Goal: Task Accomplishment & Management: Complete application form

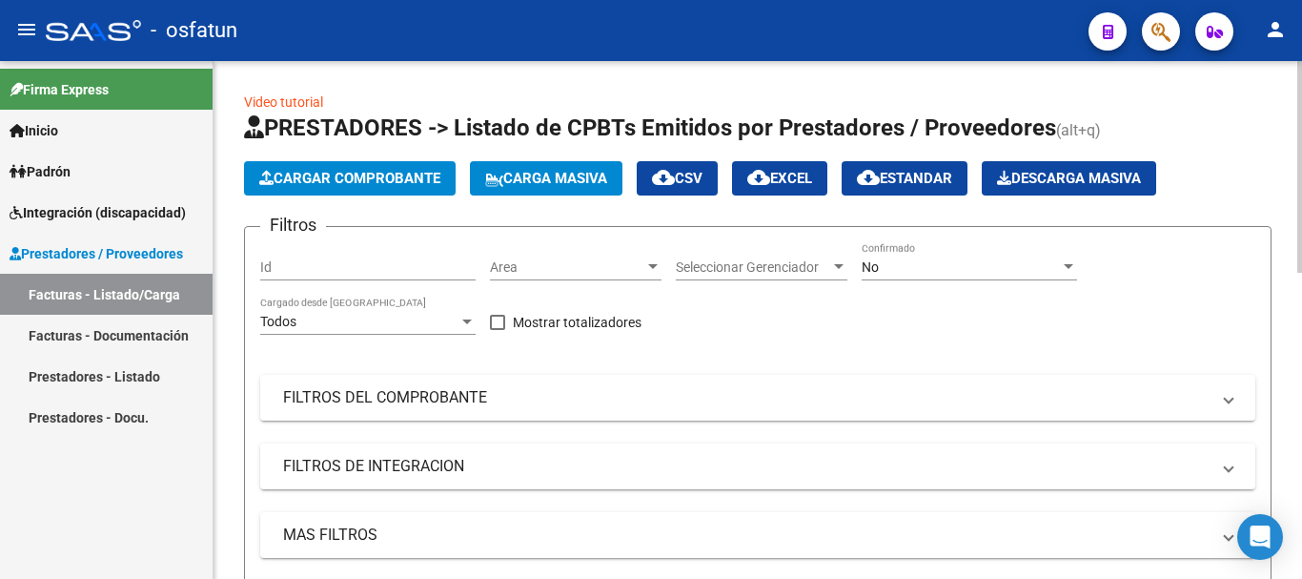
click at [361, 189] on button "Cargar Comprobante" at bounding box center [350, 178] width 212 height 34
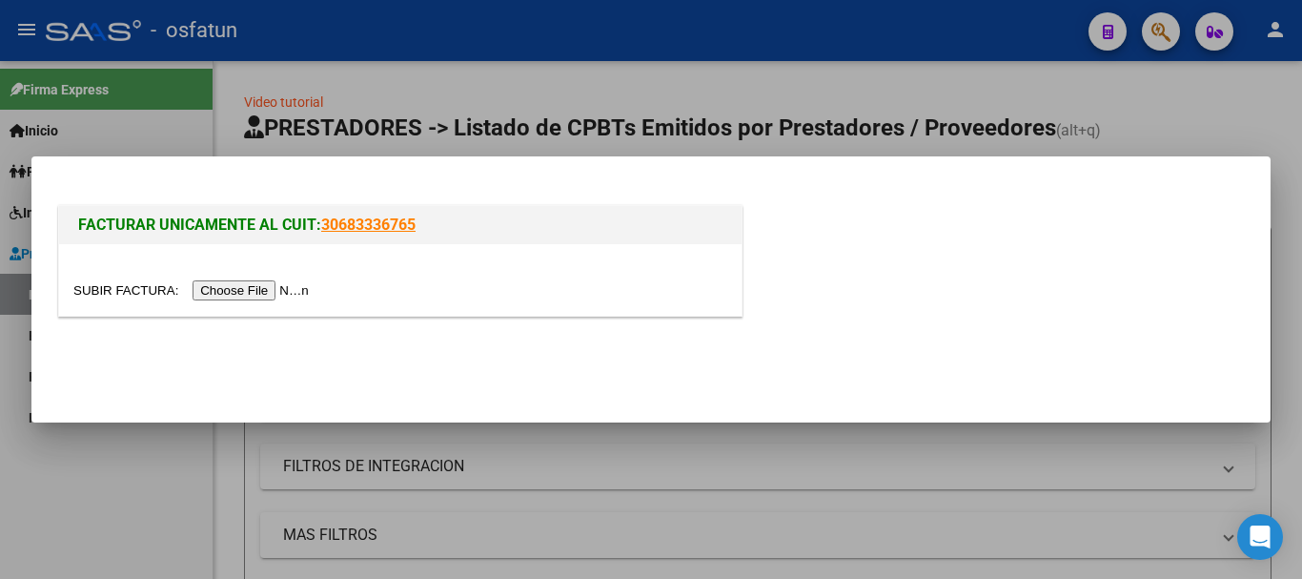
click at [251, 286] on input "file" at bounding box center [193, 290] width 241 height 20
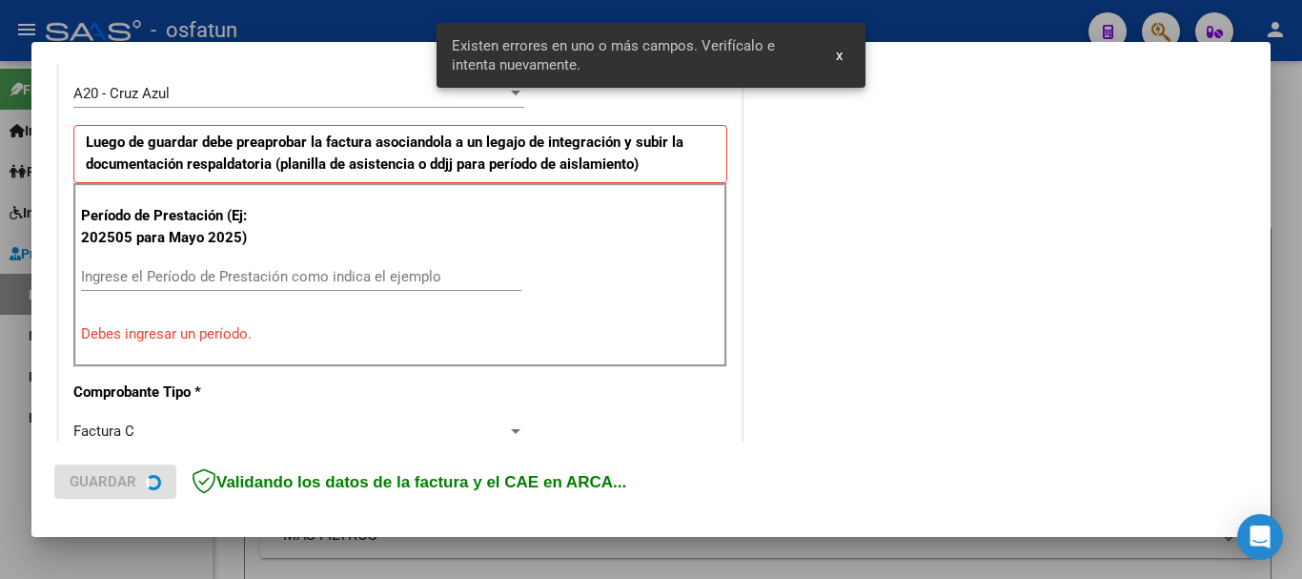
scroll to position [572, 0]
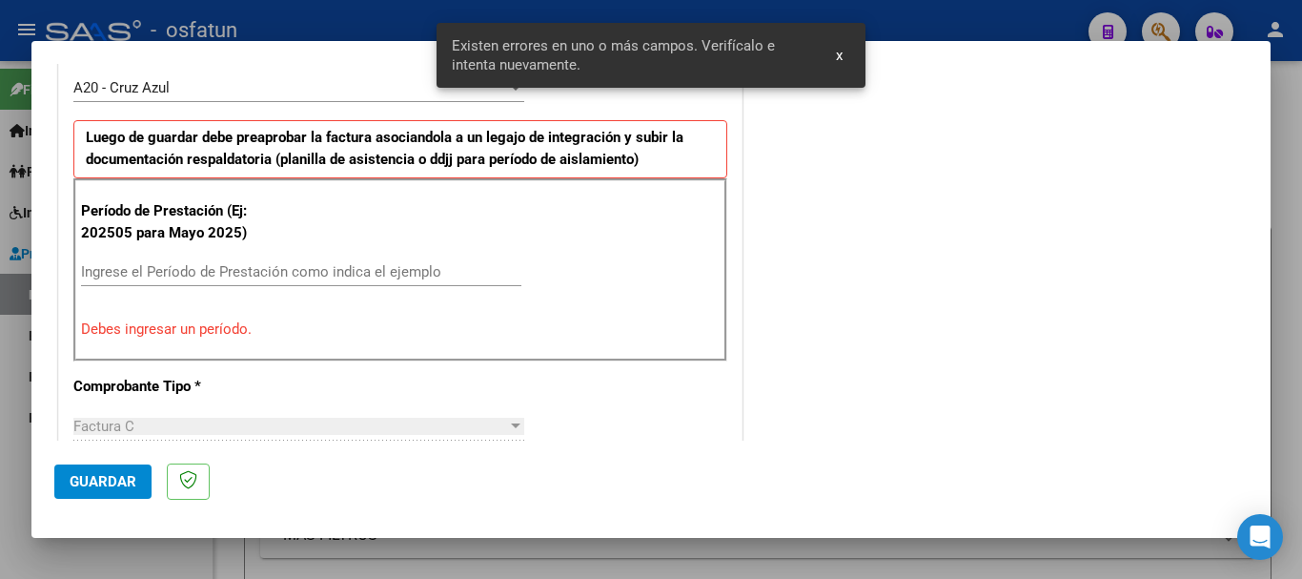
click at [152, 260] on div "Ingrese el Período de Prestación como indica el ejemplo" at bounding box center [301, 271] width 440 height 29
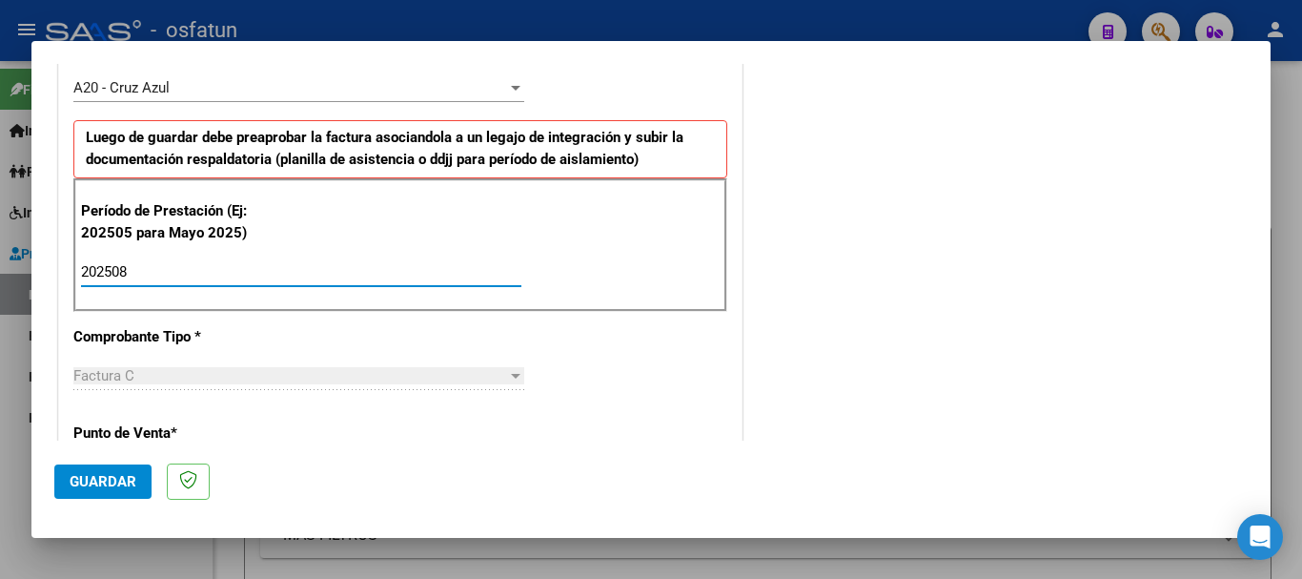
type input "202508"
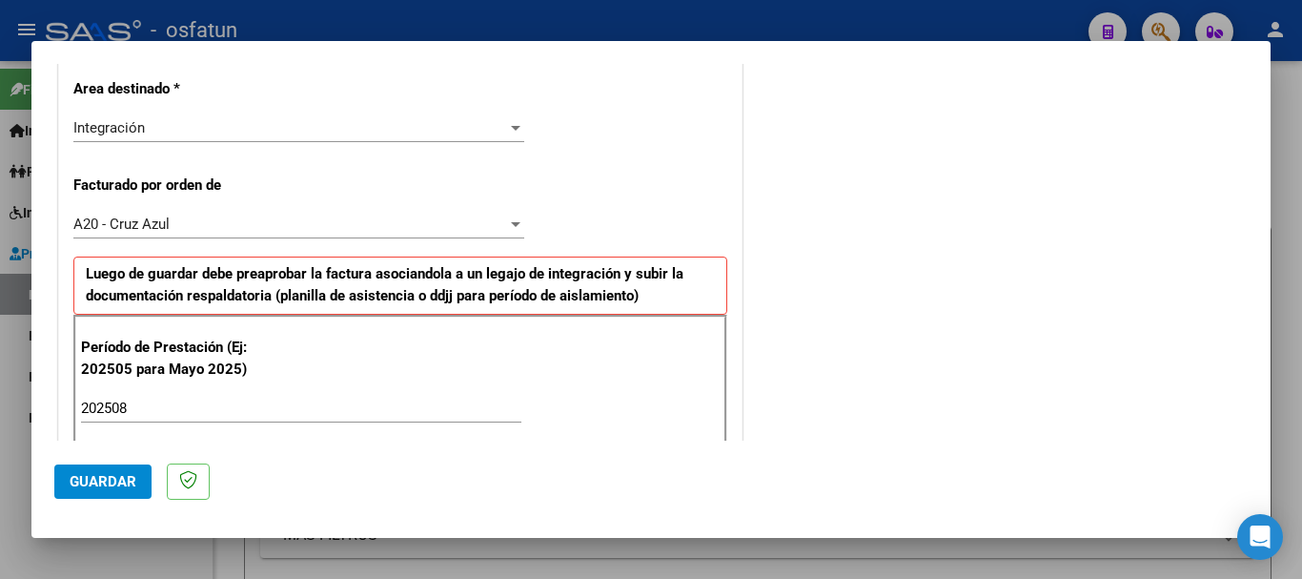
scroll to position [1506, 0]
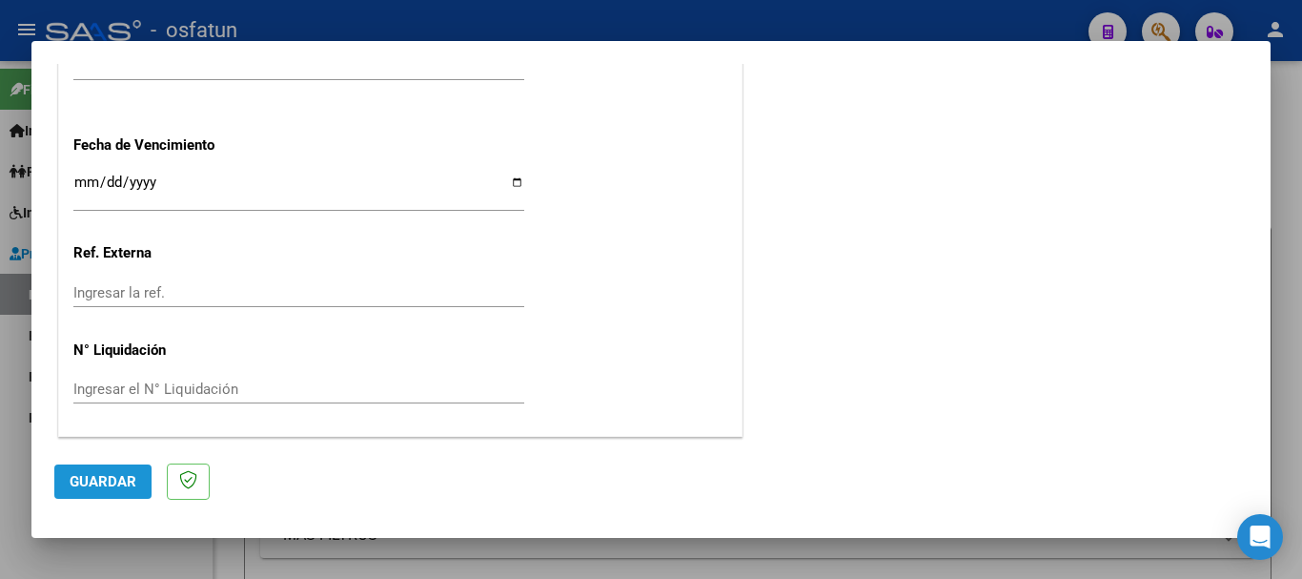
click at [142, 478] on button "Guardar" at bounding box center [102, 481] width 97 height 34
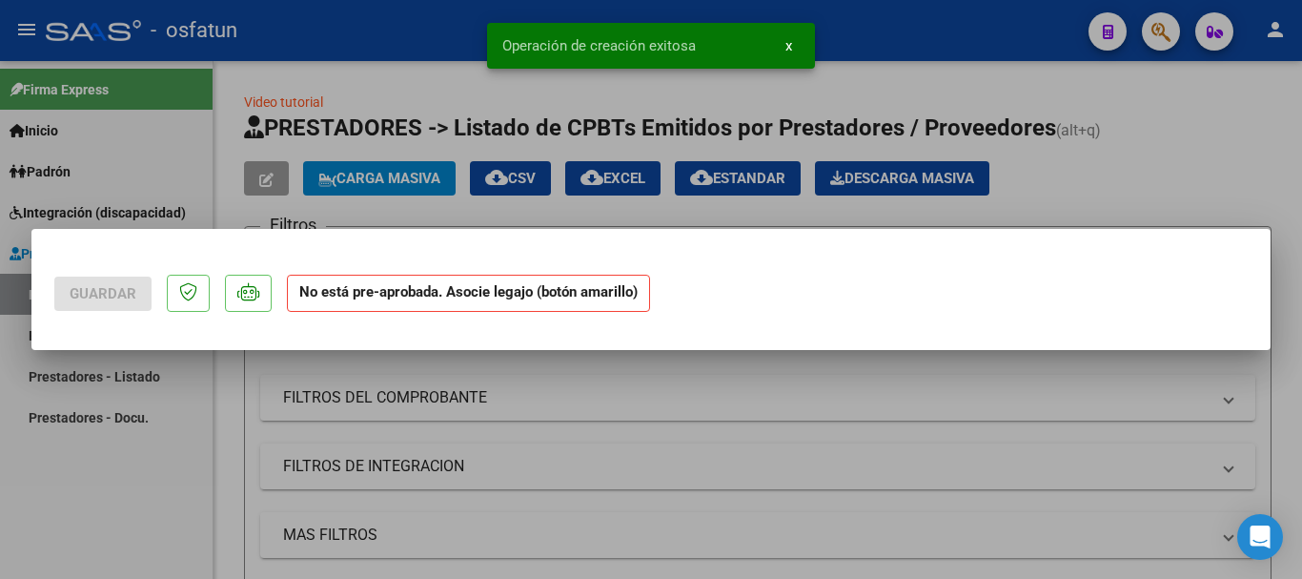
scroll to position [0, 0]
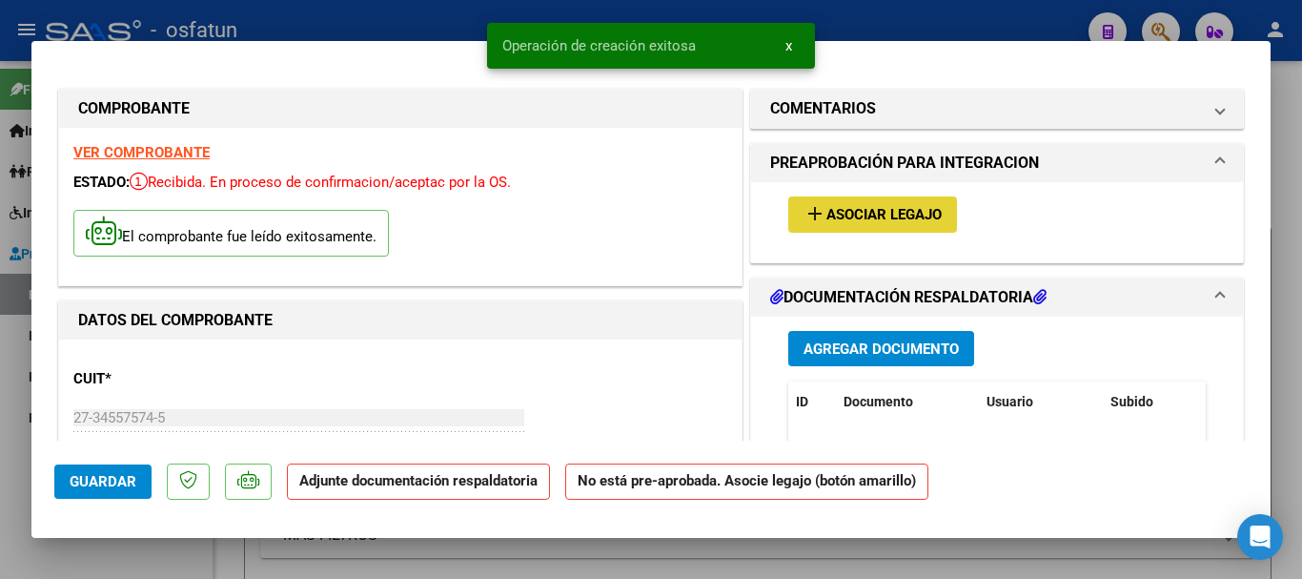
click at [874, 213] on span "Asociar Legajo" at bounding box center [883, 215] width 115 height 17
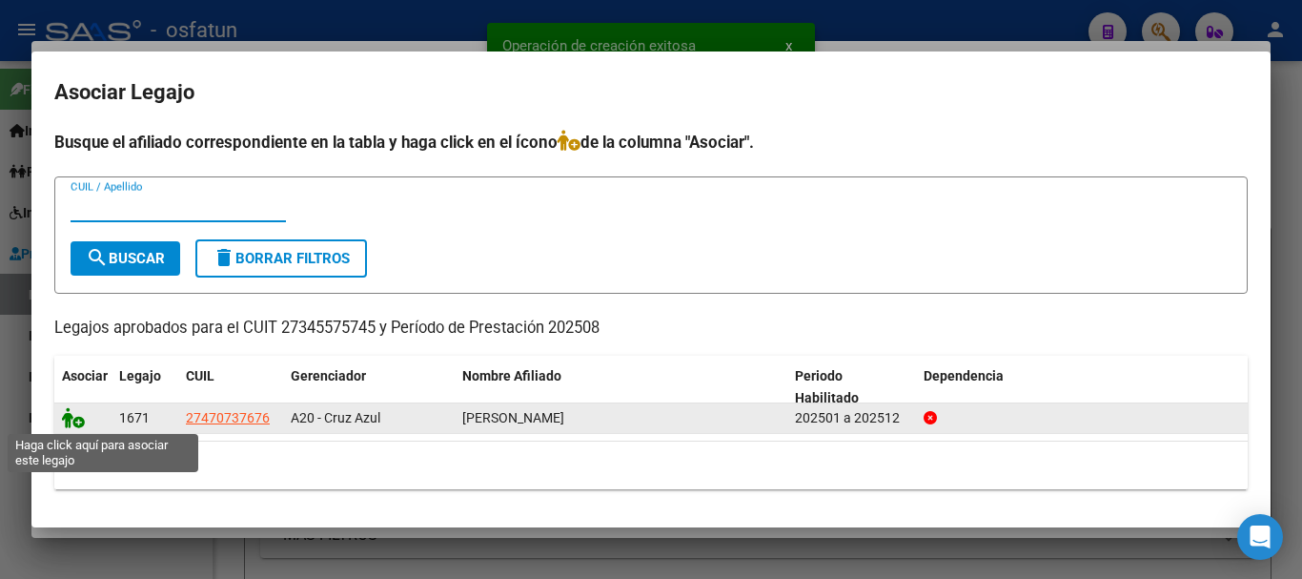
click at [68, 419] on icon at bounding box center [73, 417] width 23 height 21
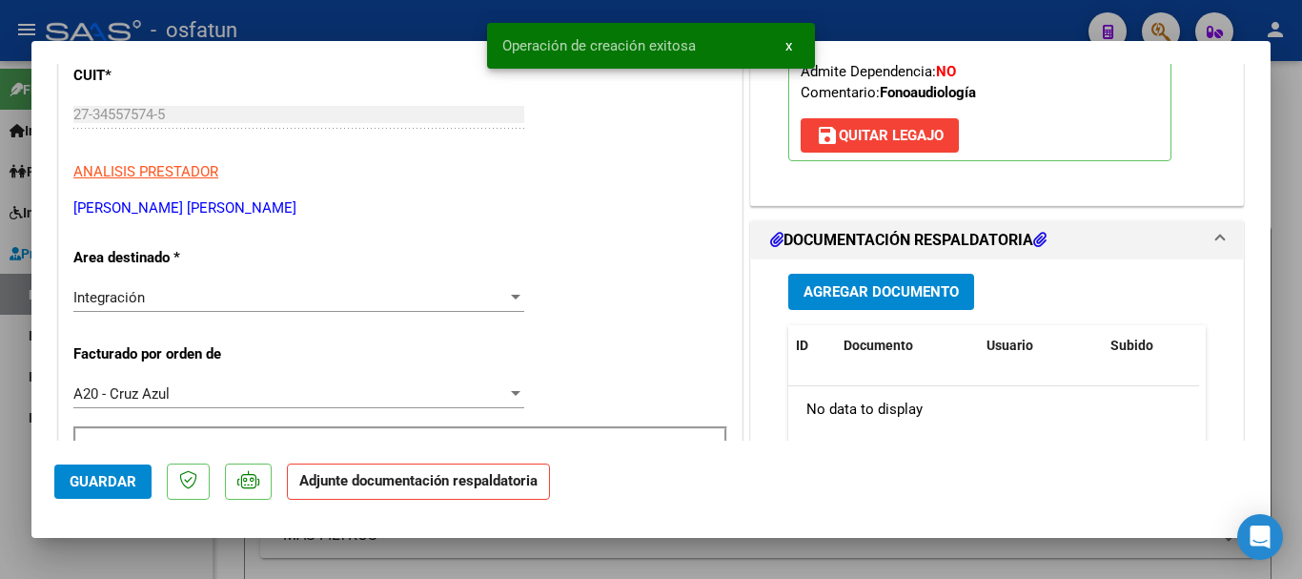
scroll to position [367, 0]
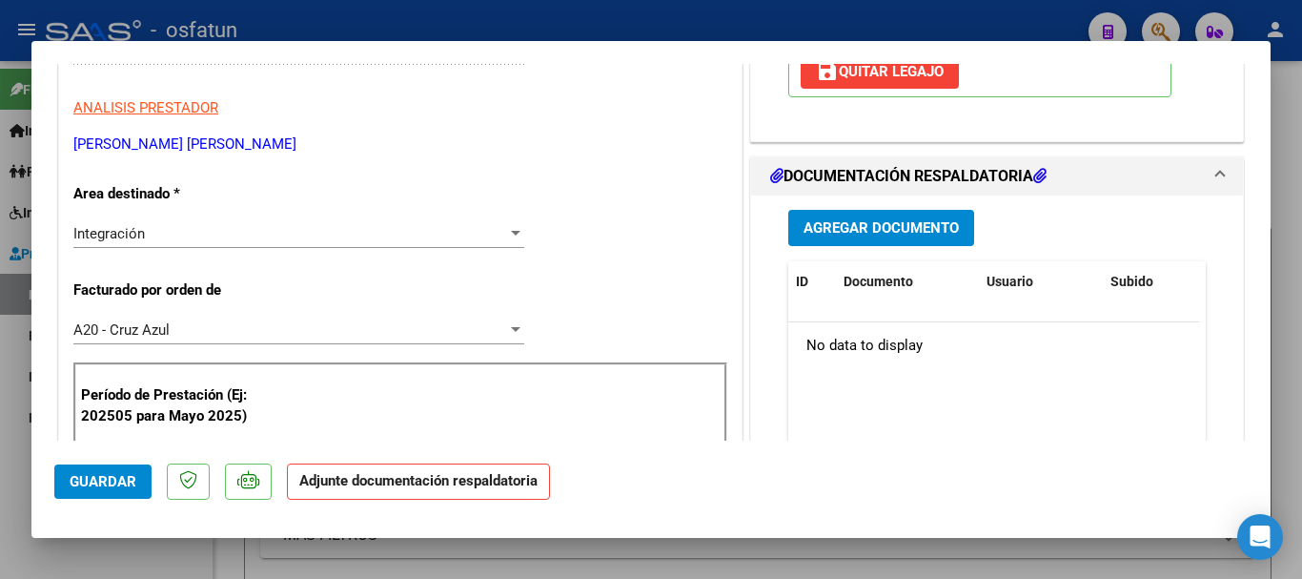
click at [823, 227] on span "Agregar Documento" at bounding box center [880, 228] width 155 height 17
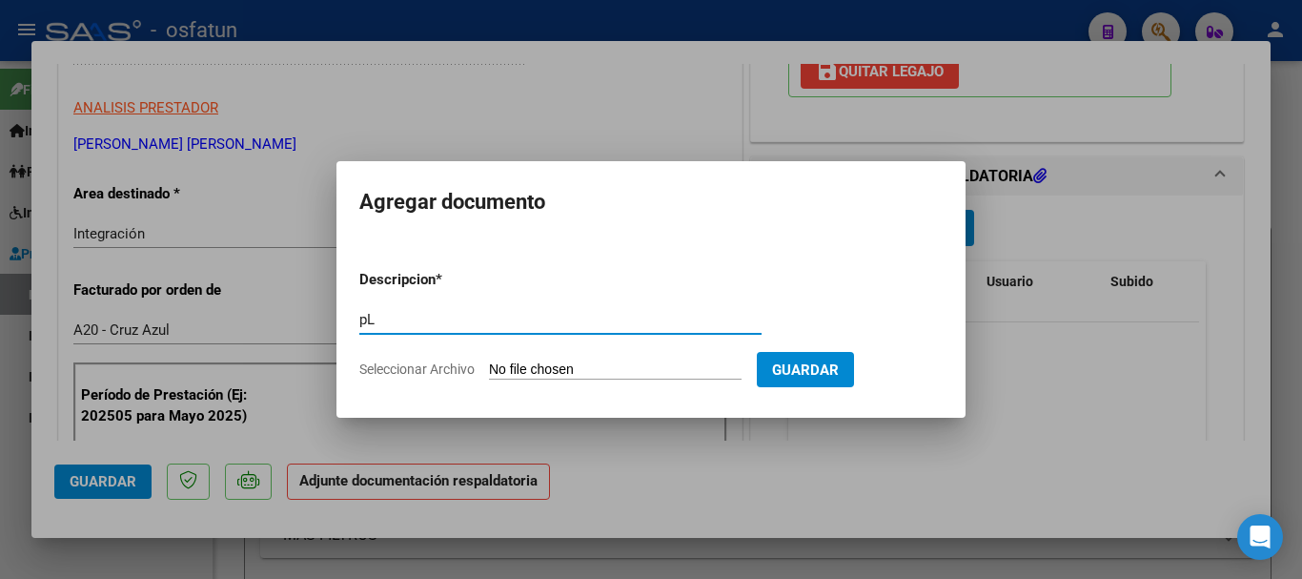
type input "p"
type input "Pl. asist"
click at [702, 367] on input "Seleccionar Archivo" at bounding box center [615, 370] width 253 height 18
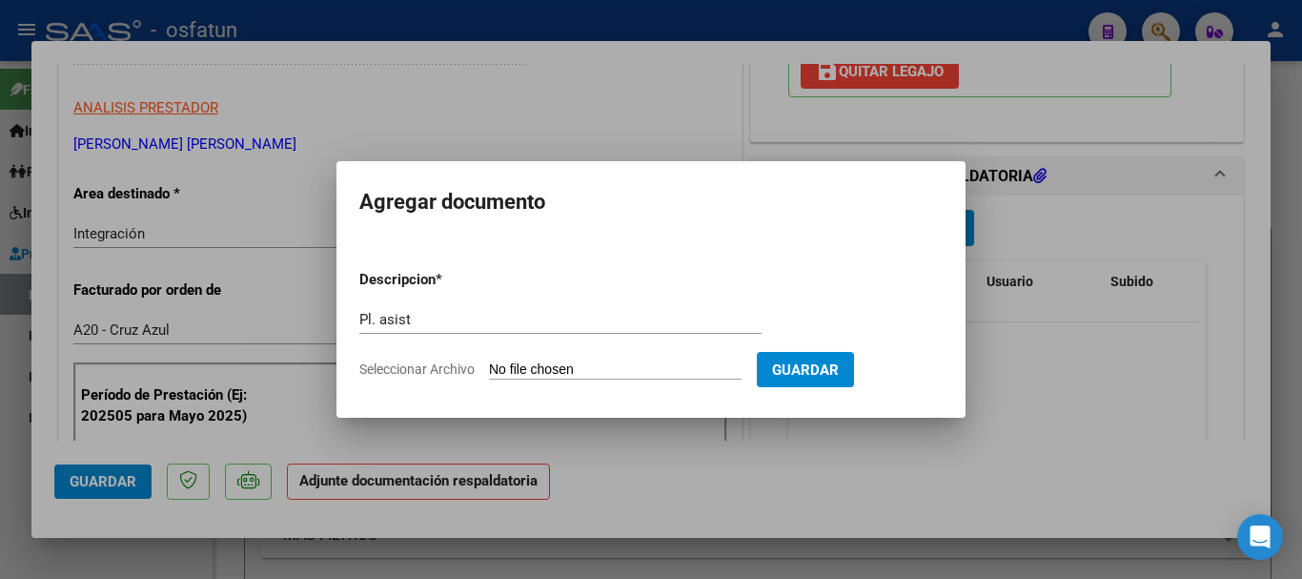
type input "C:\fakepath\Asistencia Abril fono.pdf"
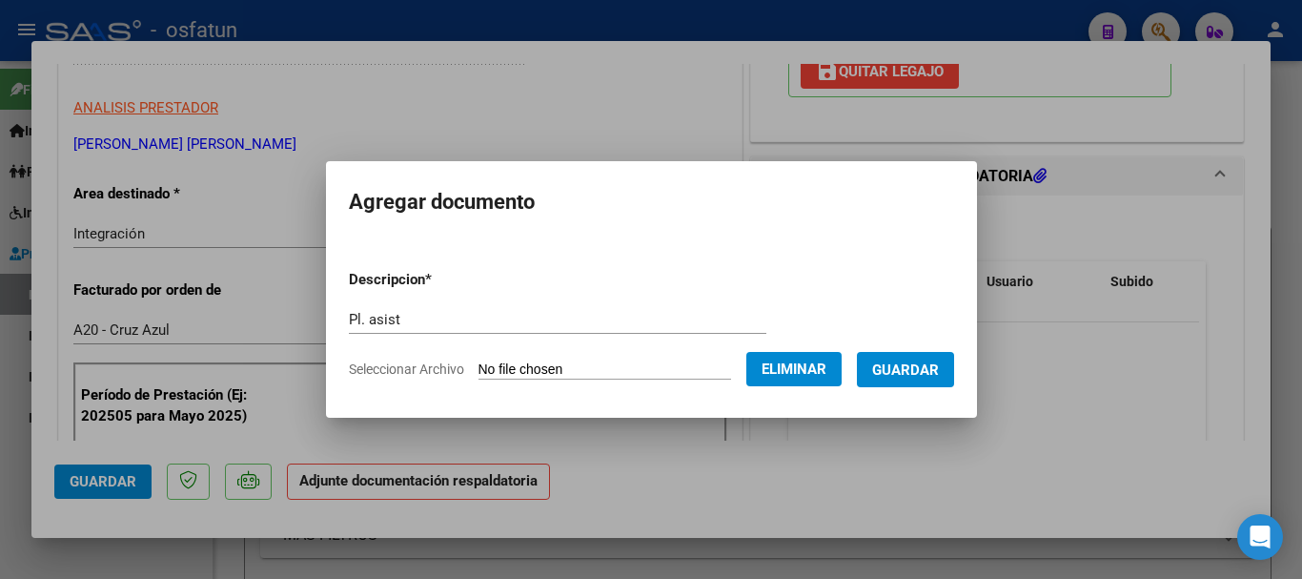
click at [925, 377] on span "Guardar" at bounding box center [905, 369] width 67 height 17
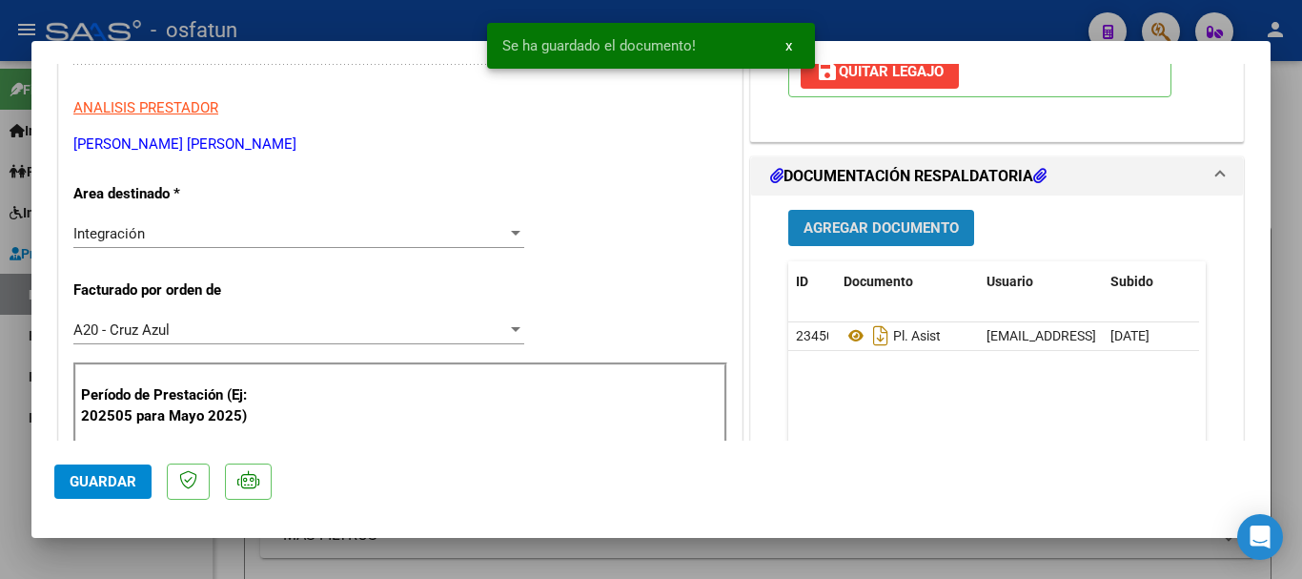
click at [833, 227] on span "Agregar Documento" at bounding box center [880, 228] width 155 height 17
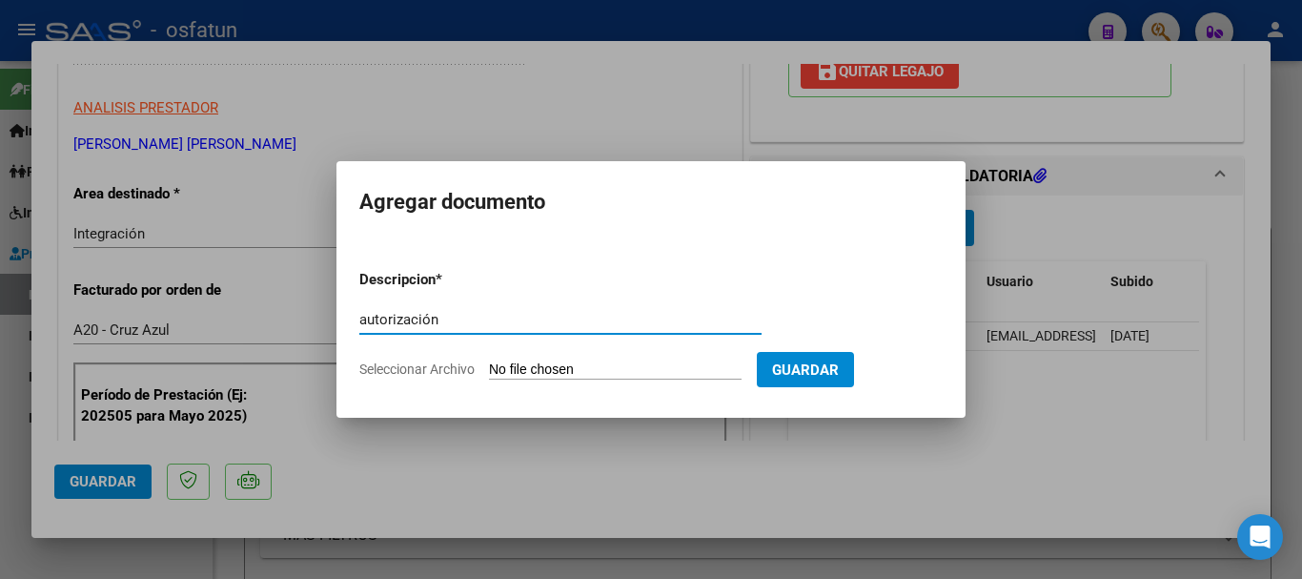
type input "autorización"
click at [652, 364] on input "Seleccionar Archivo" at bounding box center [615, 370] width 253 height 18
type input "C:\fakepath\Autorizacion fono.pdf"
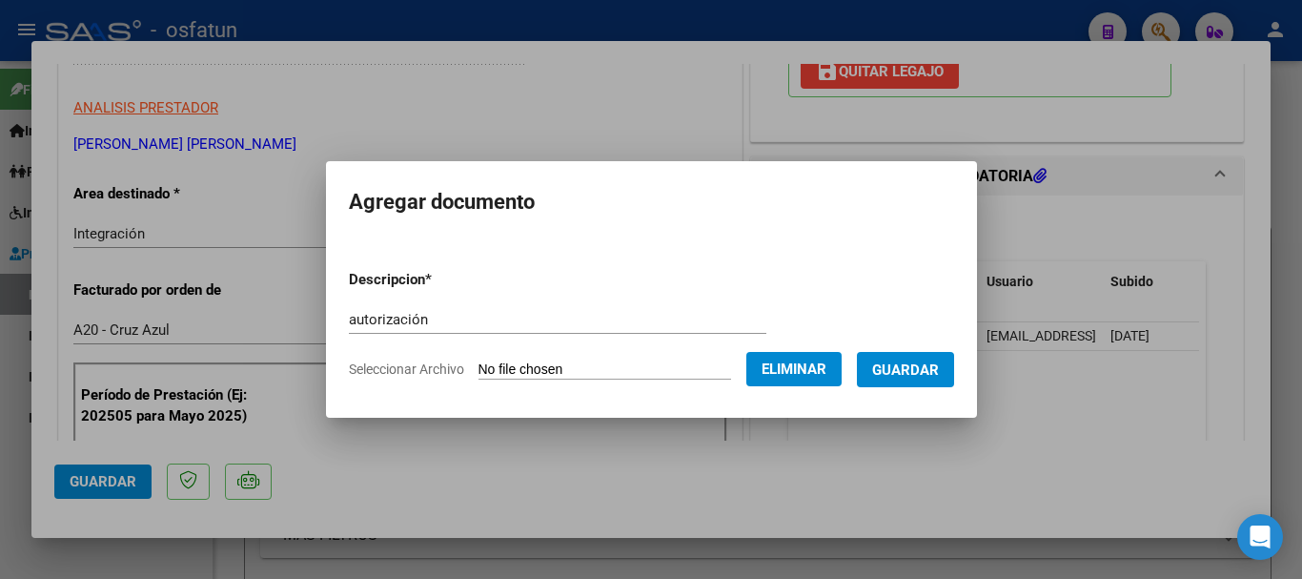
click at [939, 367] on span "Guardar" at bounding box center [905, 369] width 67 height 17
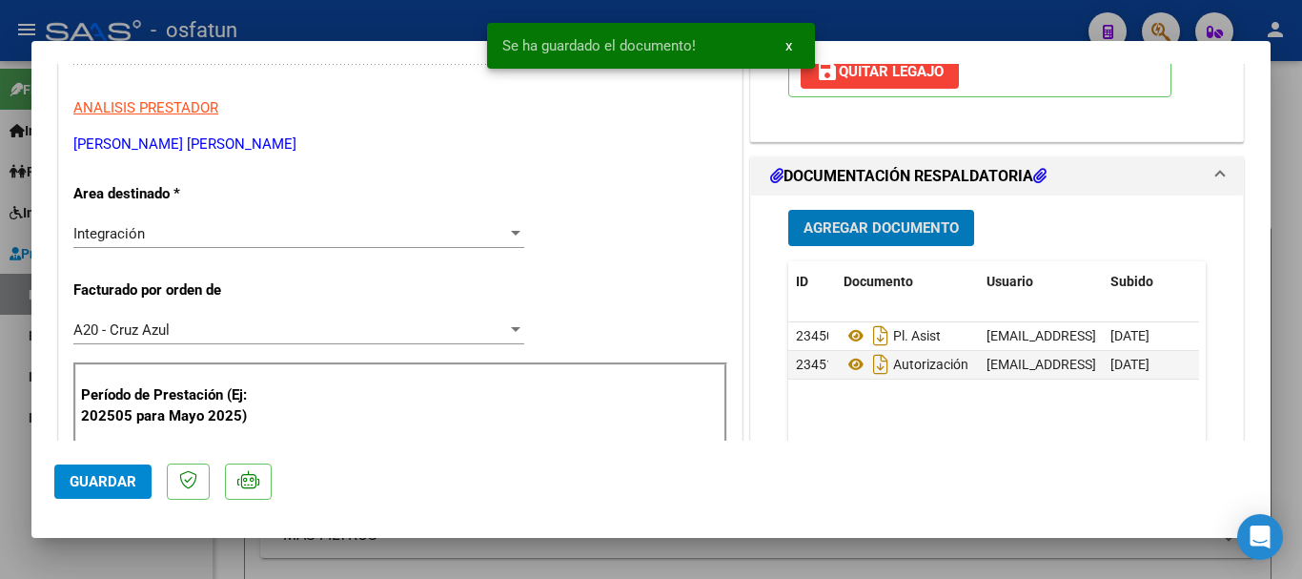
click at [116, 488] on span "Guardar" at bounding box center [103, 481] width 67 height 17
drag, startPoint x: 1293, startPoint y: 430, endPoint x: 1160, endPoint y: 514, distance: 157.6
click at [1291, 433] on div at bounding box center [651, 289] width 1302 height 579
type input "$ 0,00"
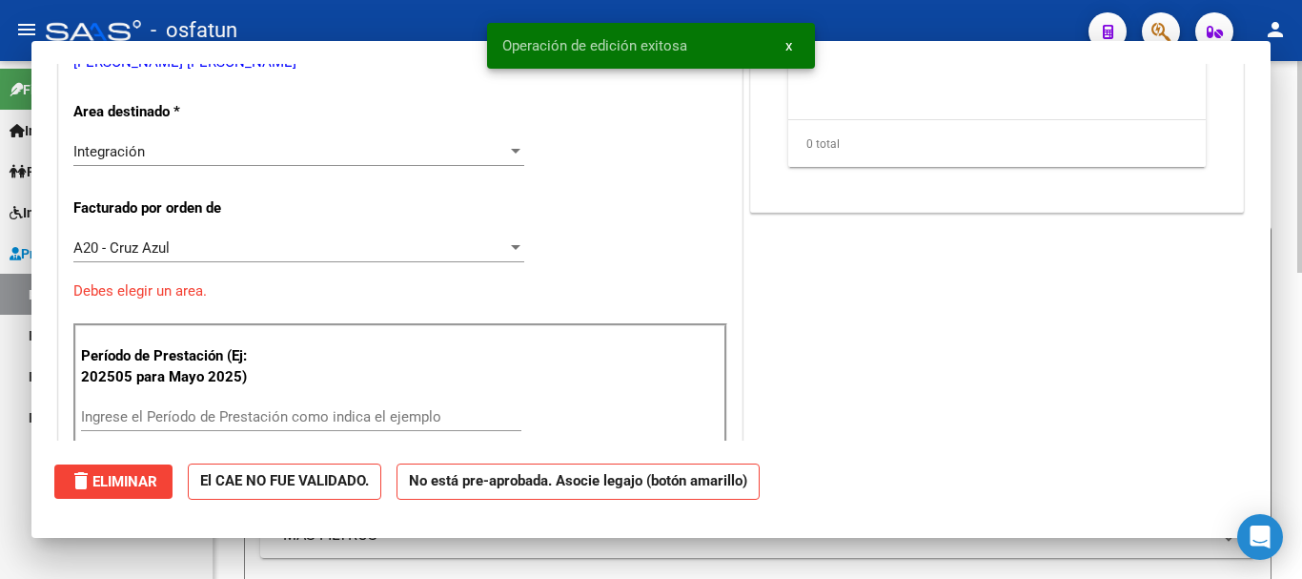
scroll to position [309, 0]
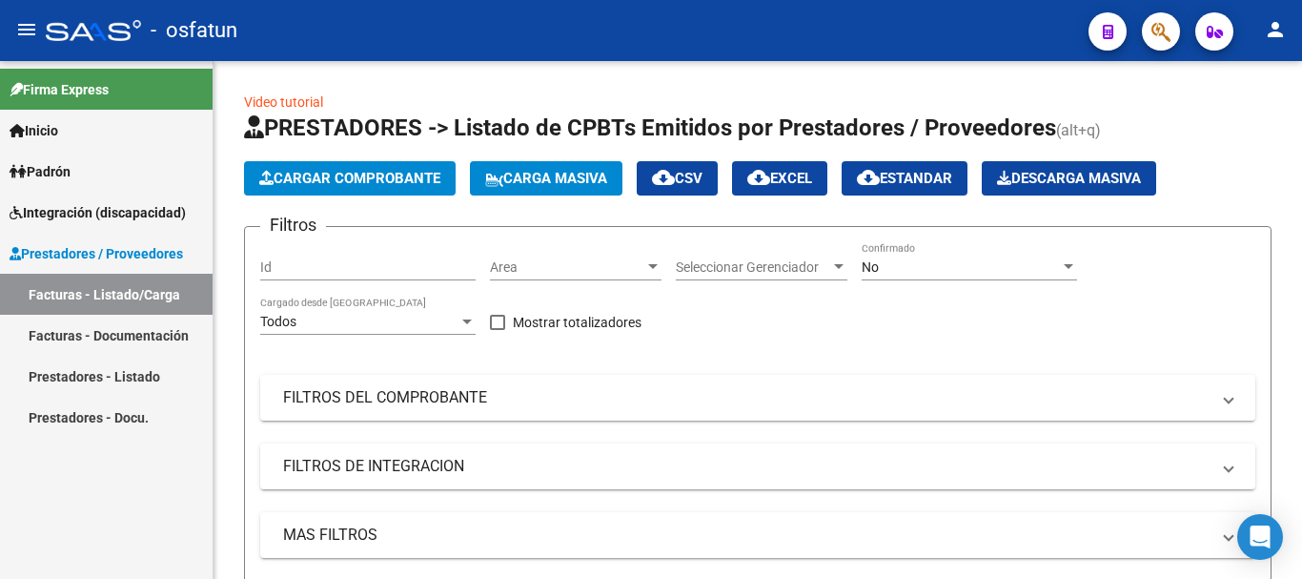
drag, startPoint x: 127, startPoint y: 291, endPoint x: 211, endPoint y: 262, distance: 88.6
click at [127, 290] on link "Facturas - Listado/Carga" at bounding box center [106, 294] width 213 height 41
click at [376, 179] on span "Cargar Comprobante" at bounding box center [349, 178] width 181 height 17
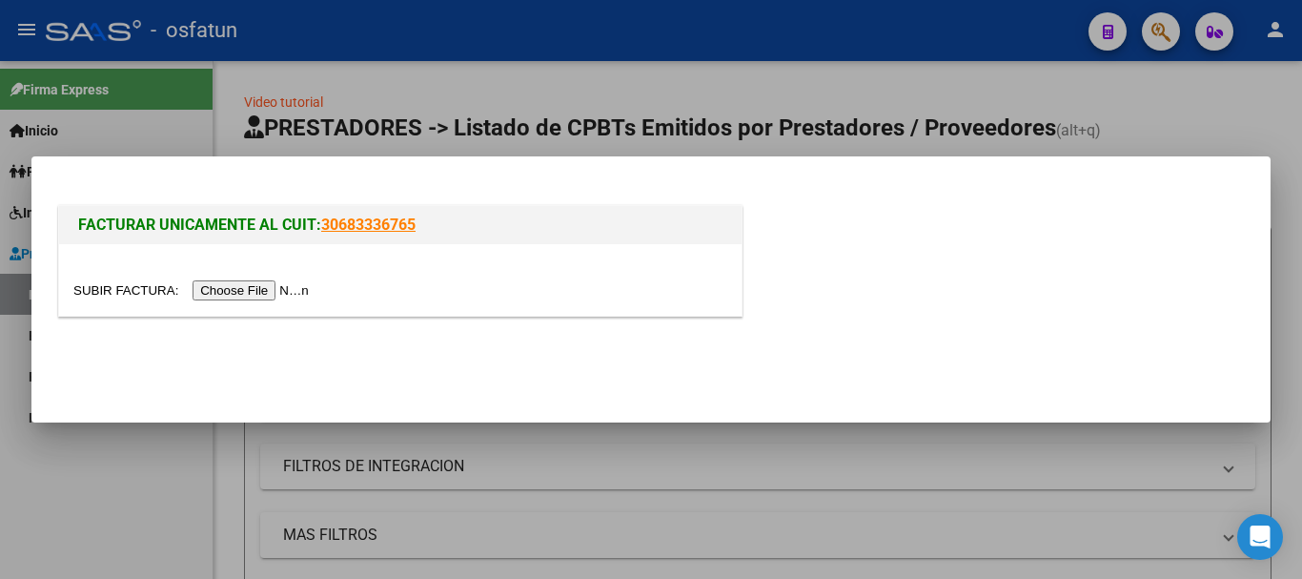
click at [284, 290] on input "file" at bounding box center [193, 290] width 241 height 20
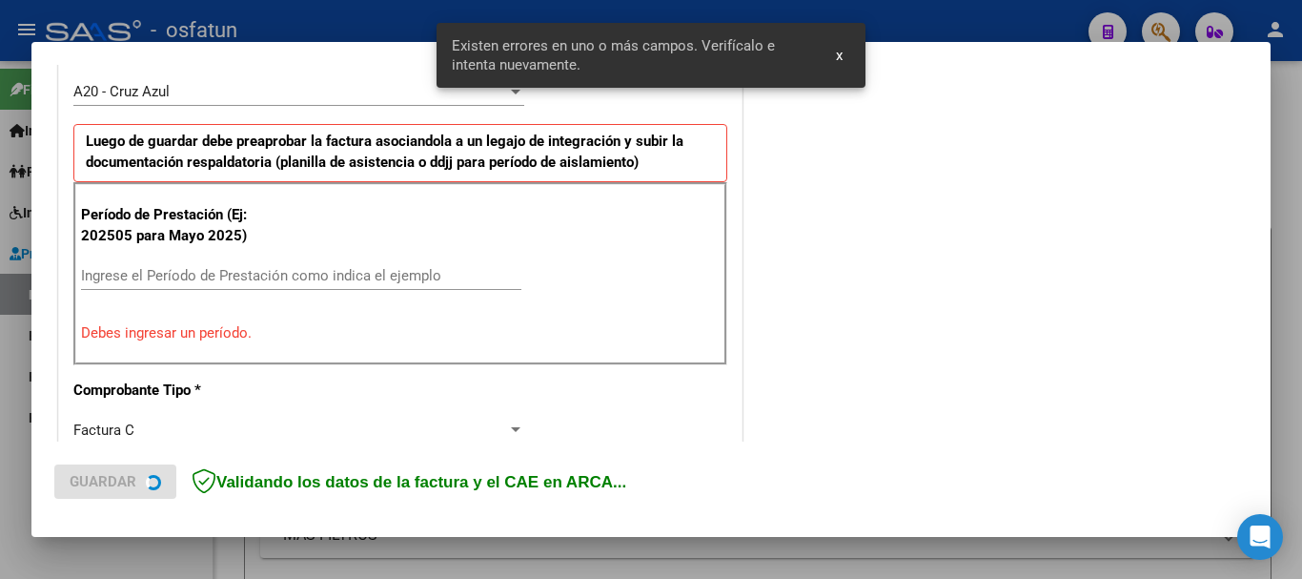
scroll to position [573, 0]
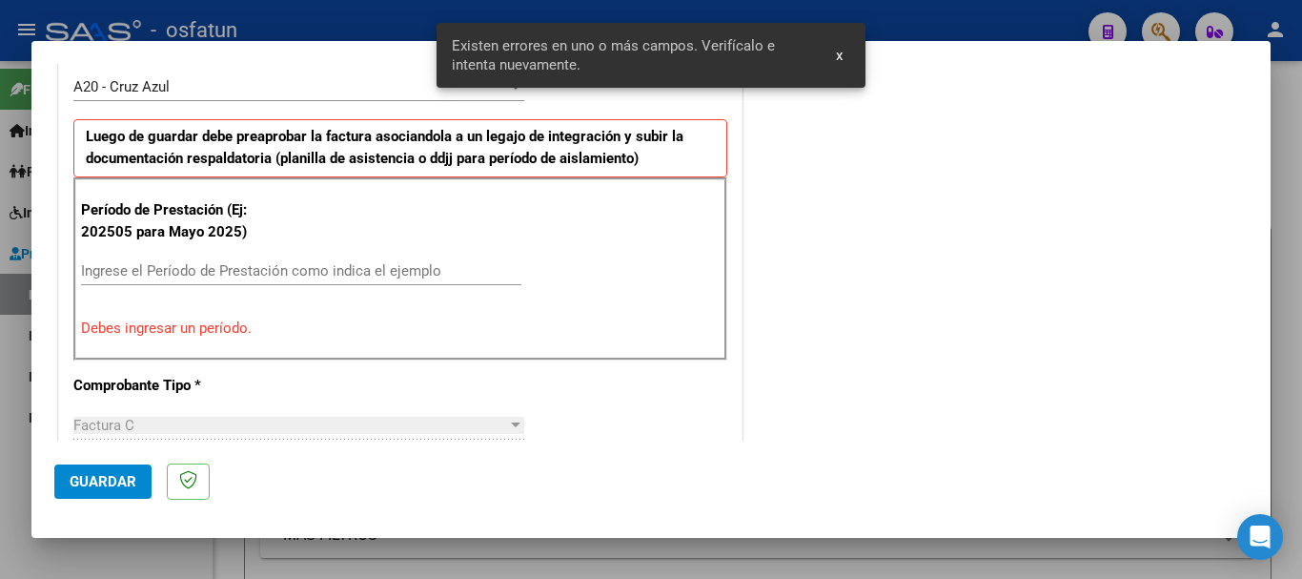
click at [191, 270] on input "Ingrese el Período de Prestación como indica el ejemplo" at bounding box center [301, 270] width 440 height 17
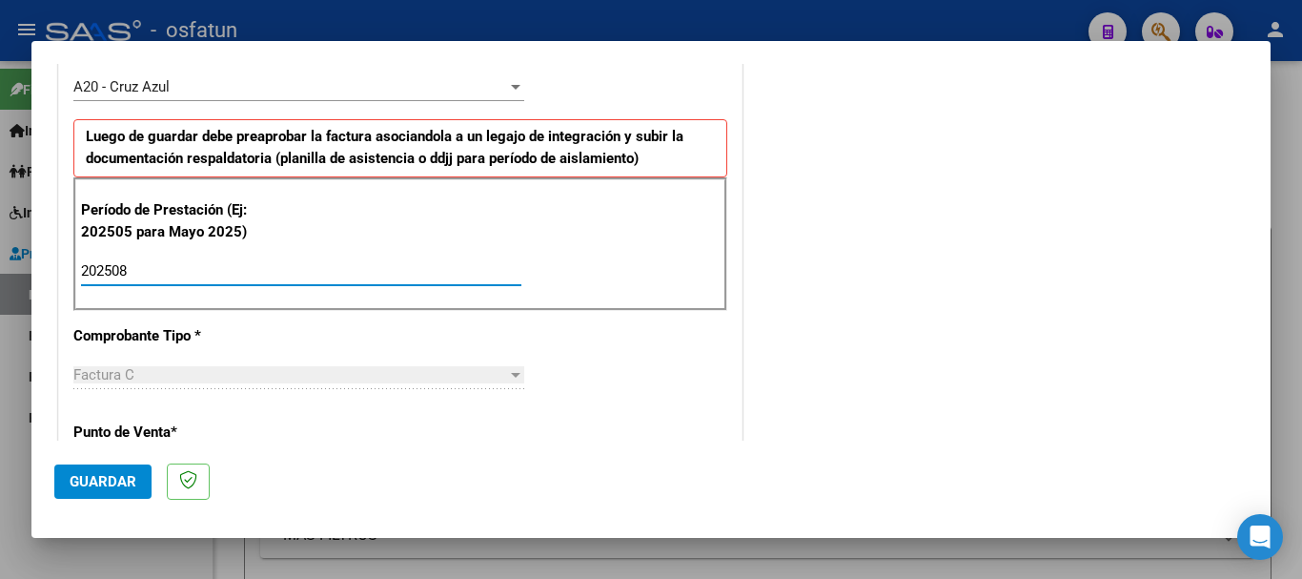
type input "202508"
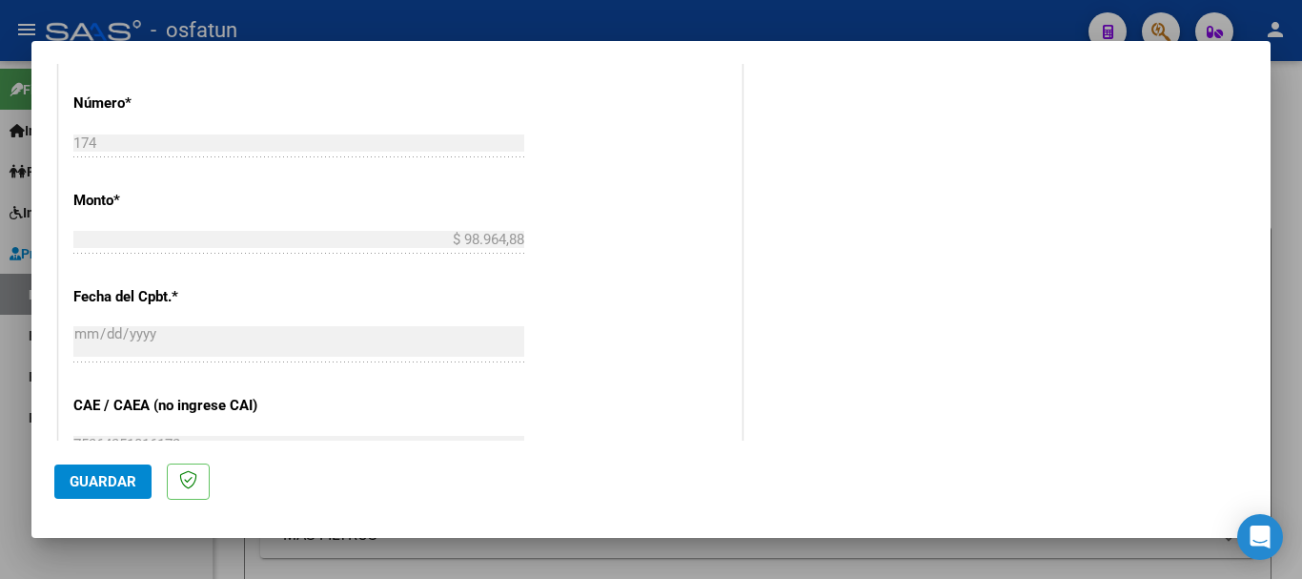
scroll to position [1506, 0]
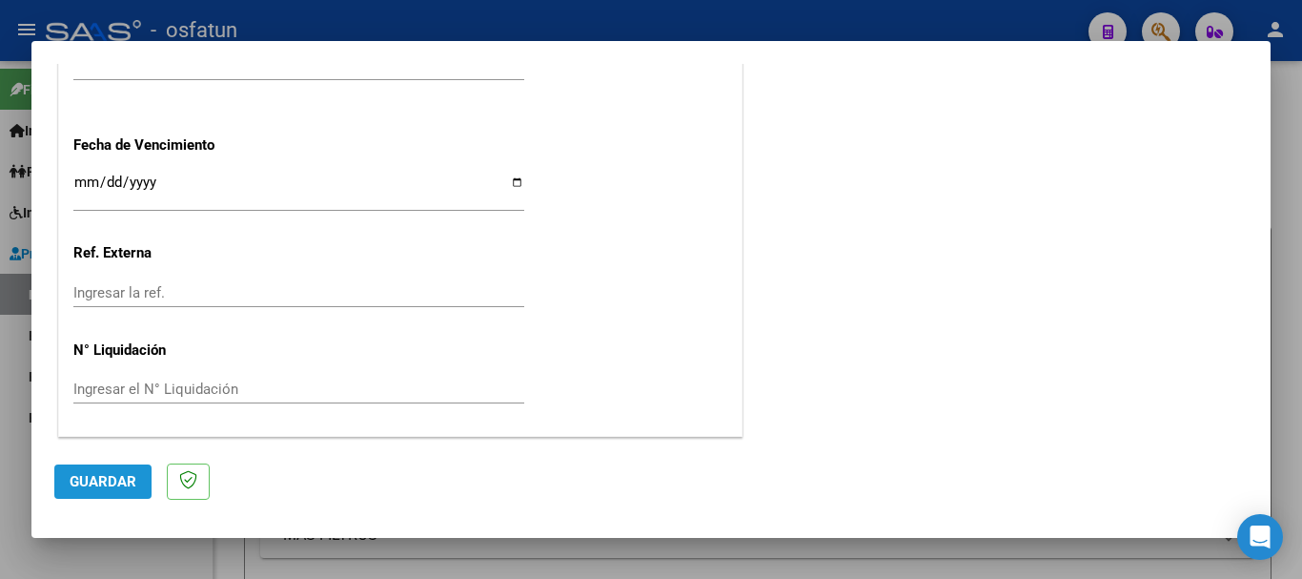
click at [108, 481] on span "Guardar" at bounding box center [103, 481] width 67 height 17
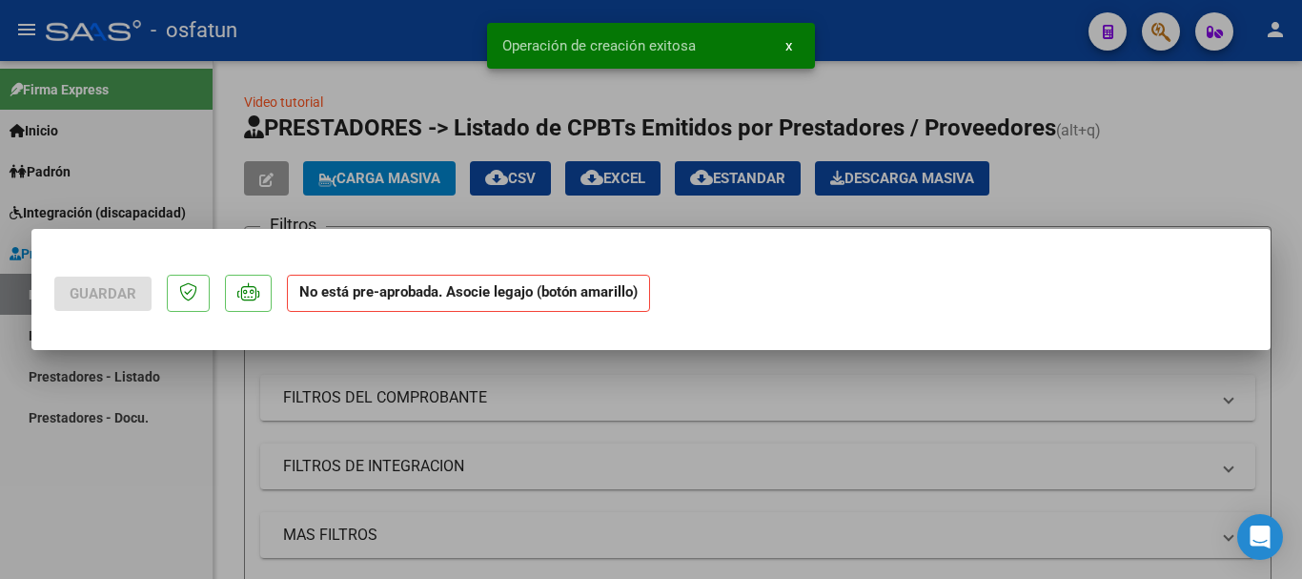
scroll to position [0, 0]
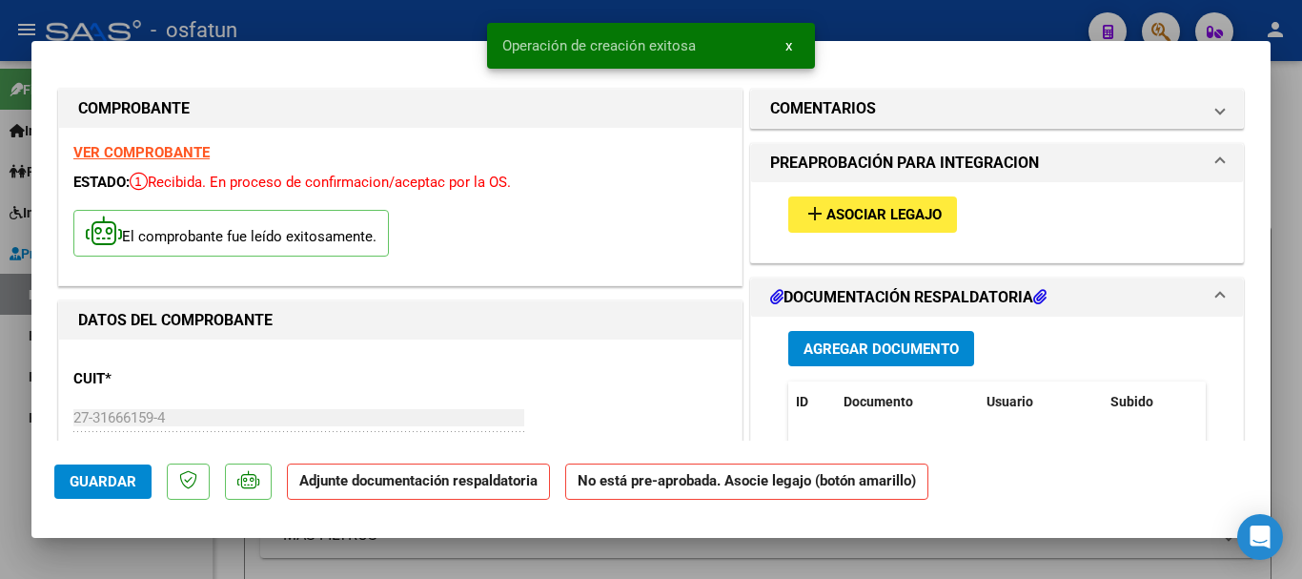
click at [849, 218] on span "Asociar Legajo" at bounding box center [883, 215] width 115 height 17
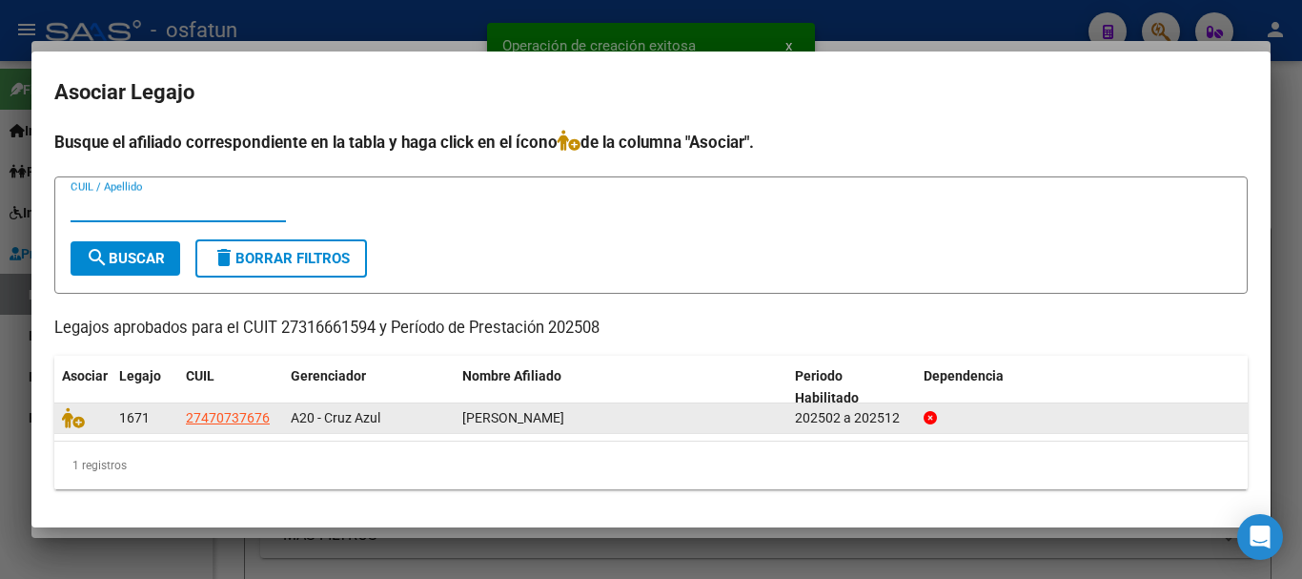
click at [97, 413] on div at bounding box center [83, 418] width 42 height 22
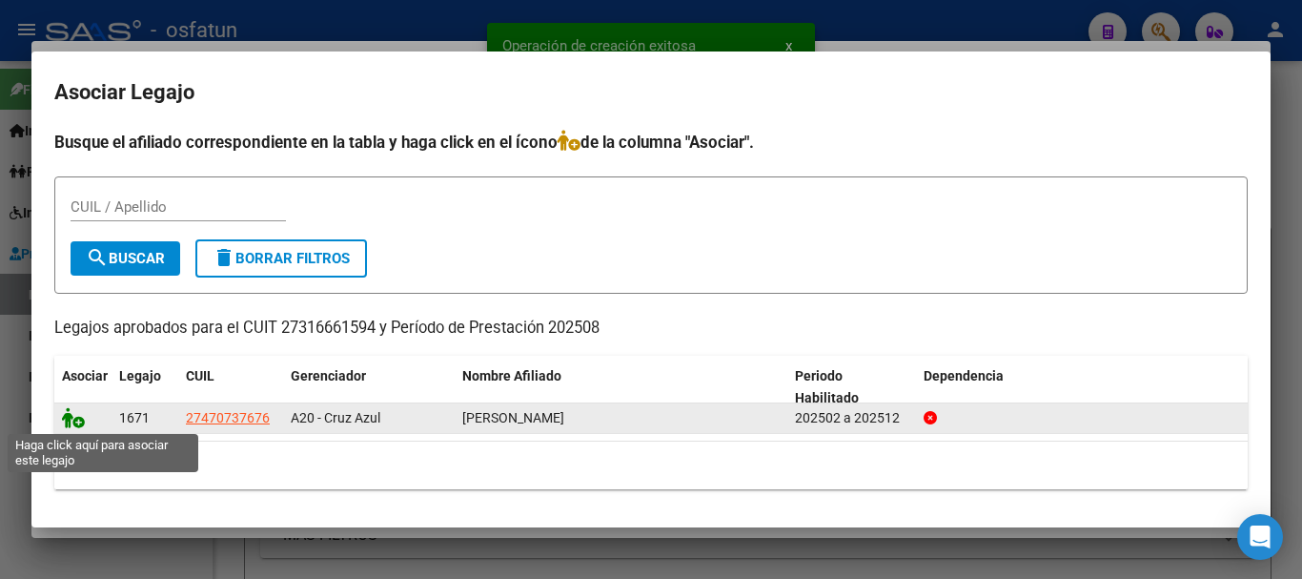
click at [67, 417] on icon at bounding box center [73, 417] width 23 height 21
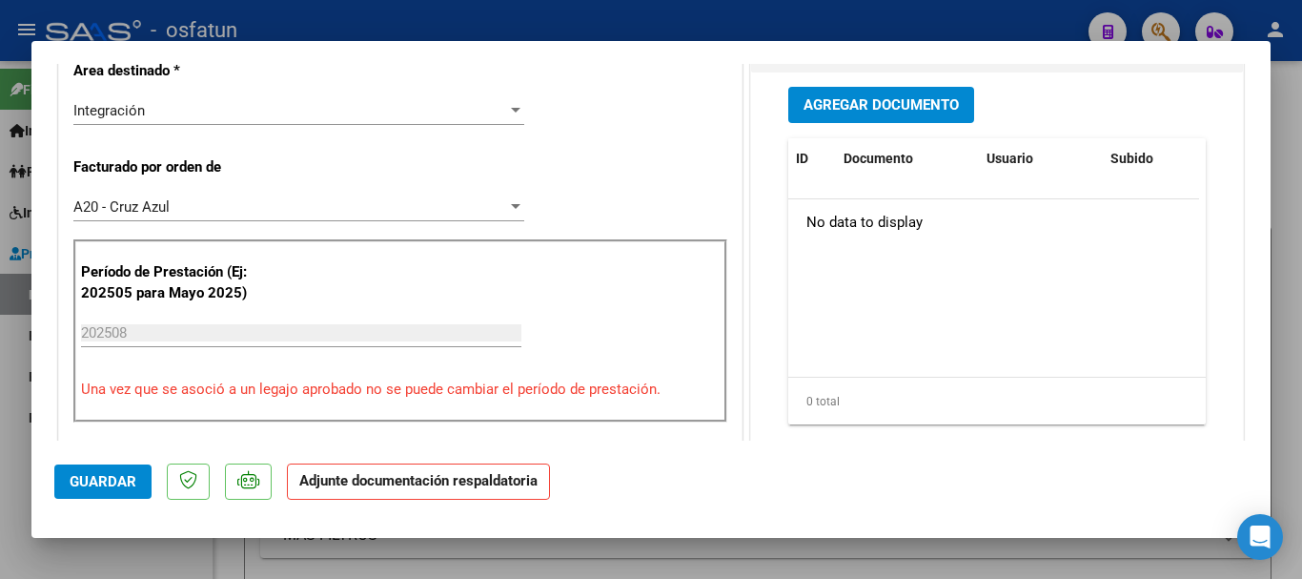
scroll to position [437, 0]
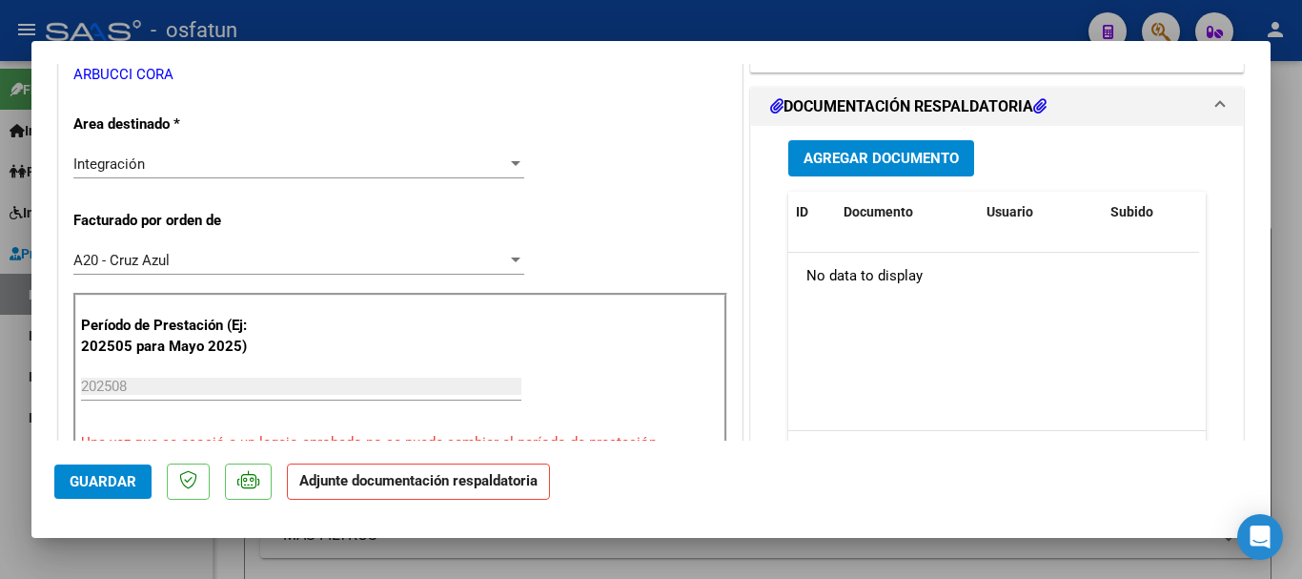
click at [816, 151] on span "Agregar Documento" at bounding box center [880, 159] width 155 height 17
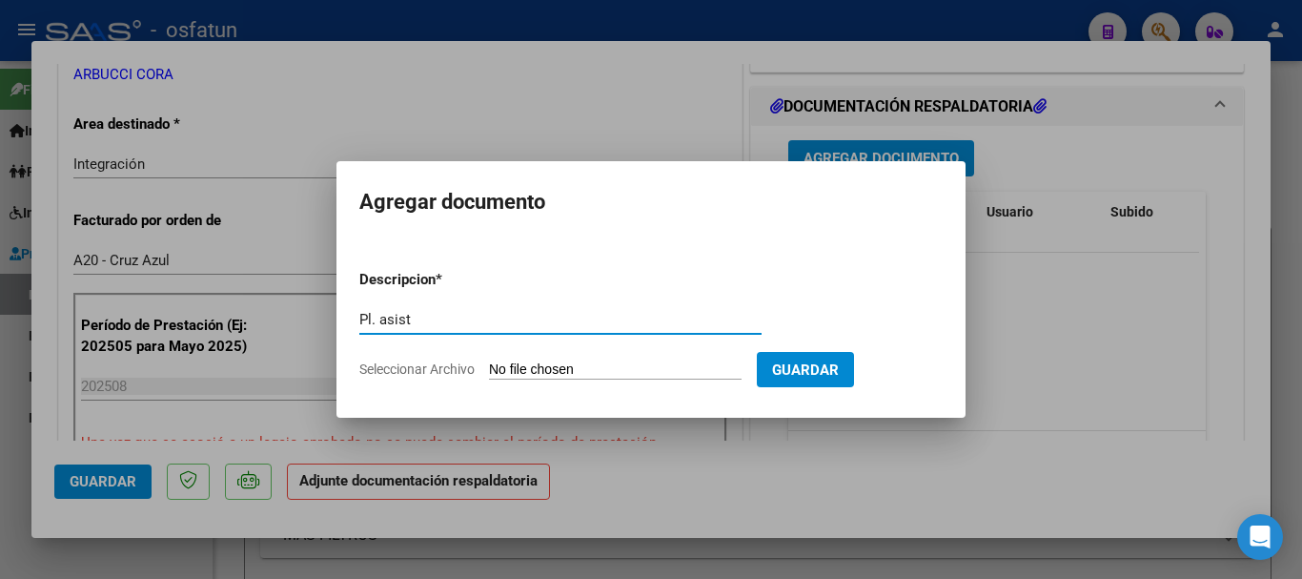
type input "Pl. asist"
click at [691, 376] on input "Seleccionar Archivo" at bounding box center [615, 370] width 253 height 18
type input "C:\fakepath\Asistencia Abril psicom.pdf"
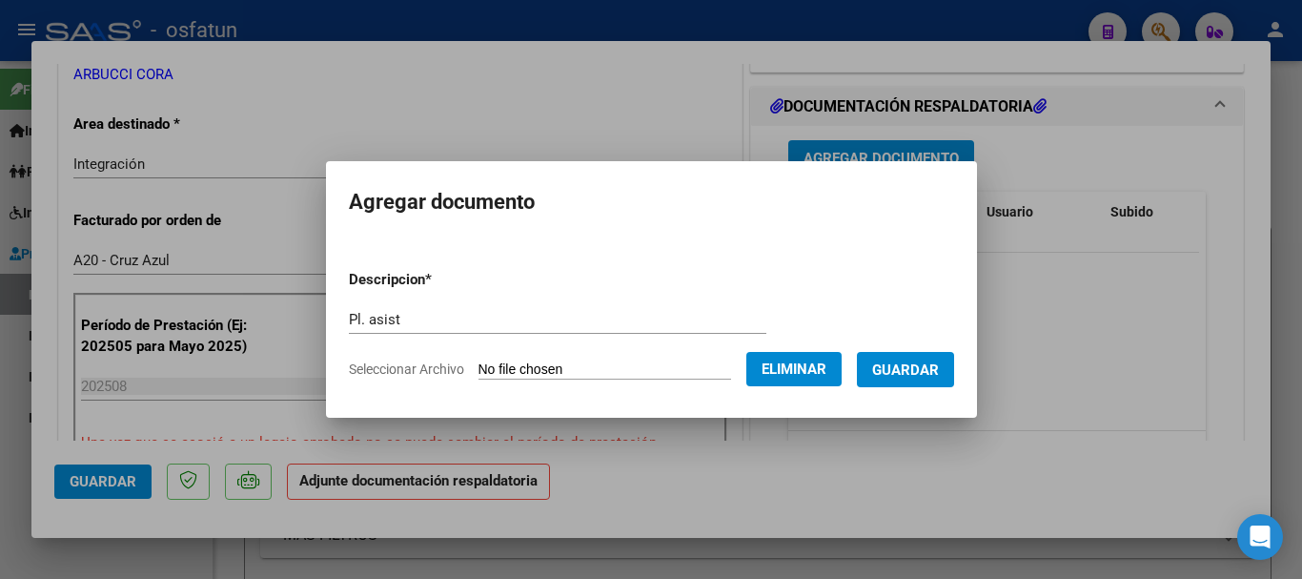
click at [939, 376] on span "Guardar" at bounding box center [905, 369] width 67 height 17
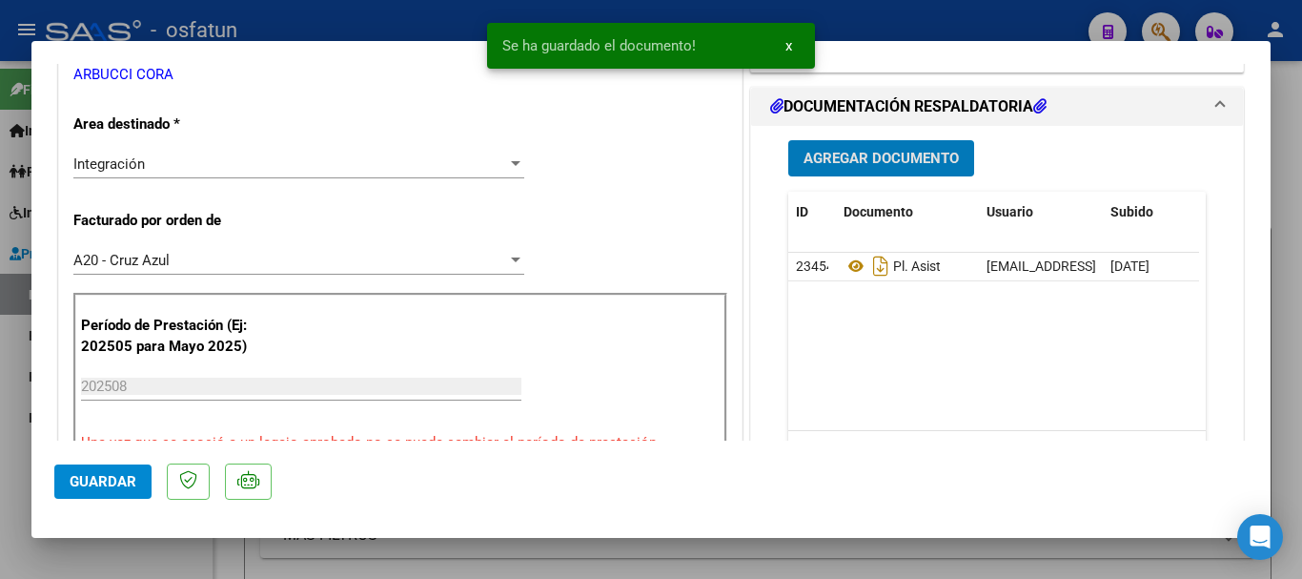
click at [838, 145] on button "Agregar Documento" at bounding box center [881, 157] width 186 height 35
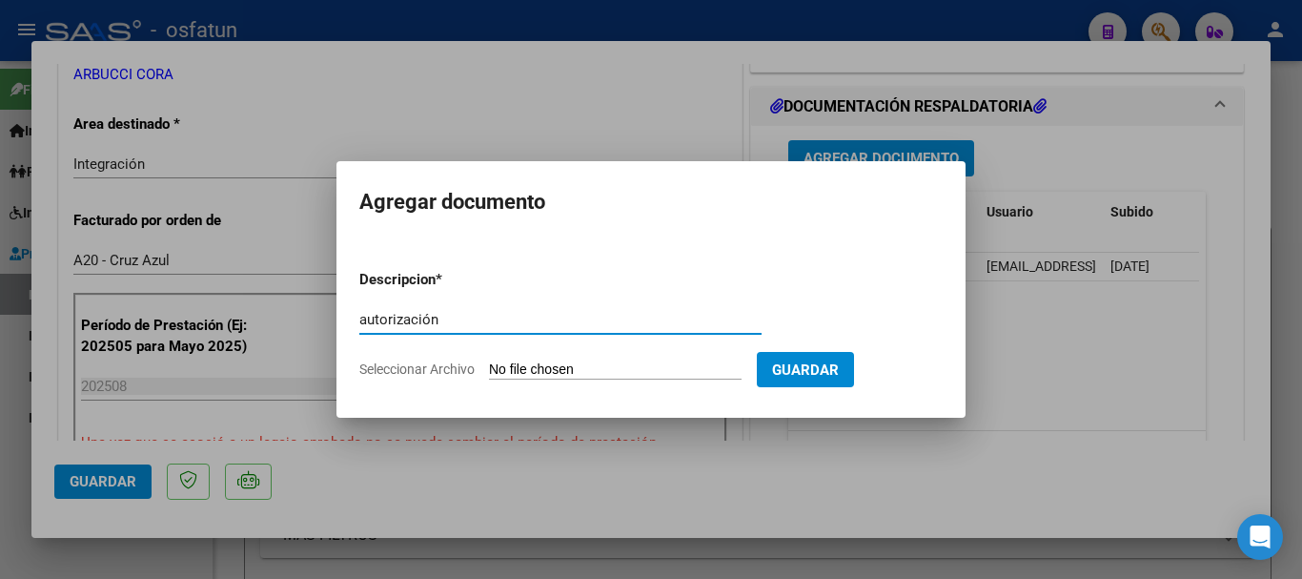
type input "autorización"
click at [670, 379] on form "Descripcion * autorización Escriba aquí una descripcion Seleccionar Archivo Gua…" at bounding box center [650, 323] width 583 height 139
click at [563, 376] on input "Seleccionar Archivo" at bounding box center [615, 370] width 253 height 18
type input "C:\fakepath\[PERSON_NAME][DATE] [MEDICAL_DATA].pdf"
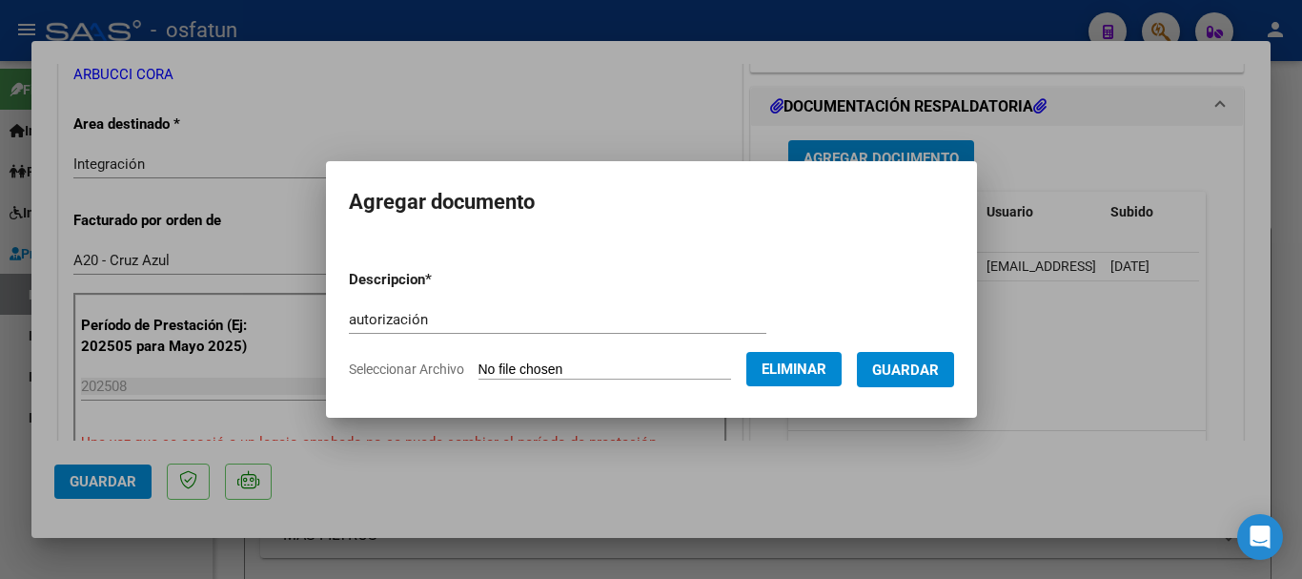
click at [927, 379] on button "Guardar" at bounding box center [905, 369] width 97 height 35
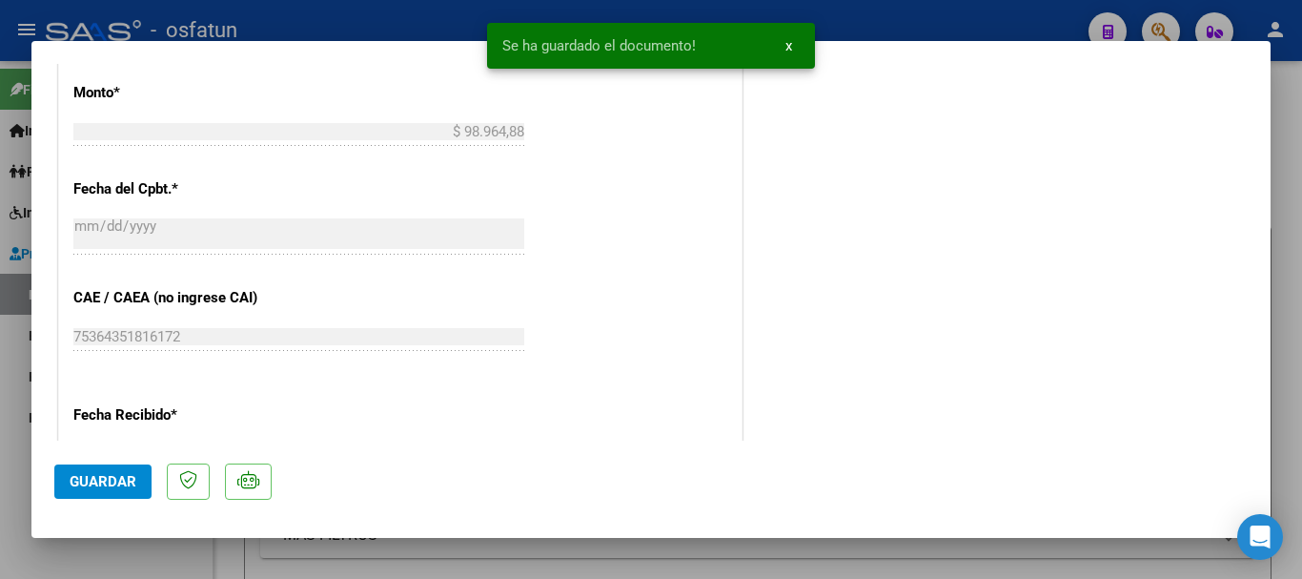
scroll to position [1535, 0]
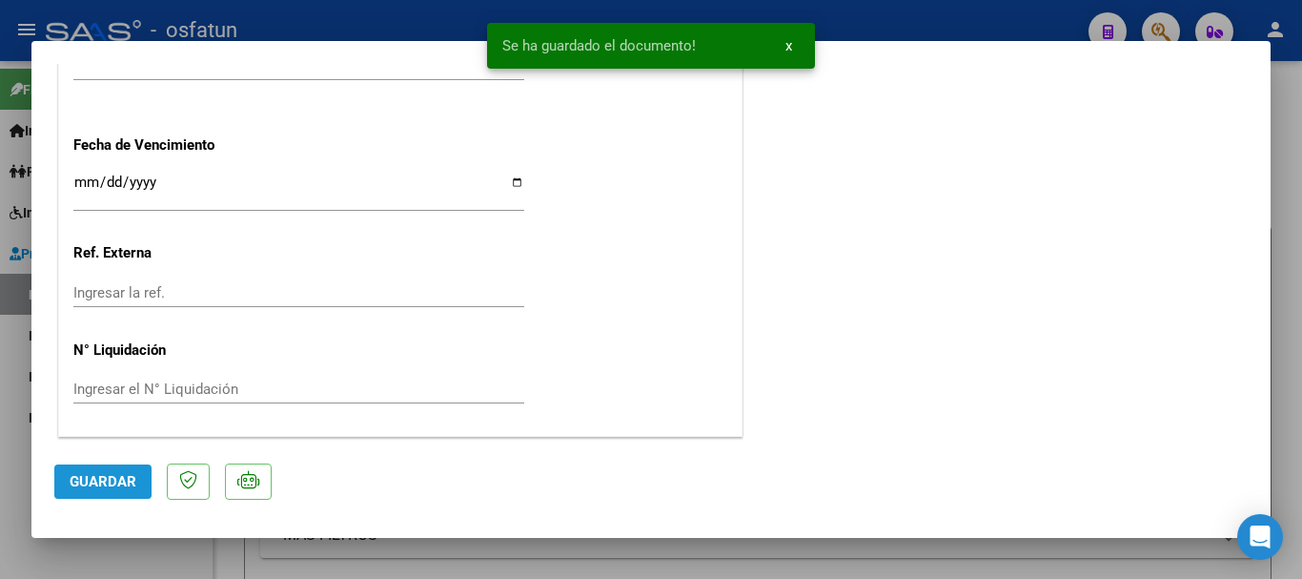
click at [87, 488] on span "Guardar" at bounding box center [103, 481] width 67 height 17
click at [1281, 259] on div at bounding box center [651, 289] width 1302 height 579
type input "$ 0,00"
